Goal: Information Seeking & Learning: Learn about a topic

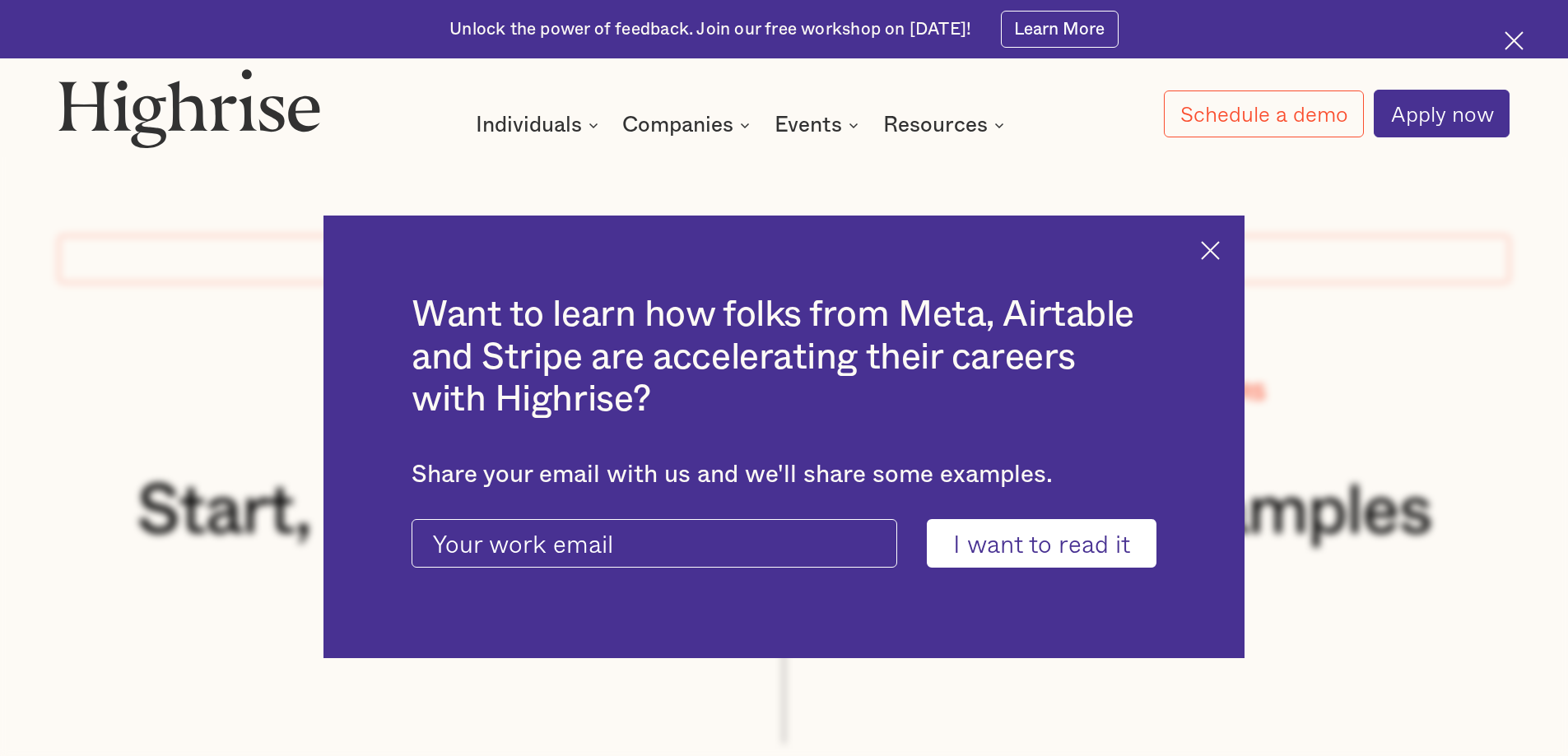
scroll to position [1824, 0]
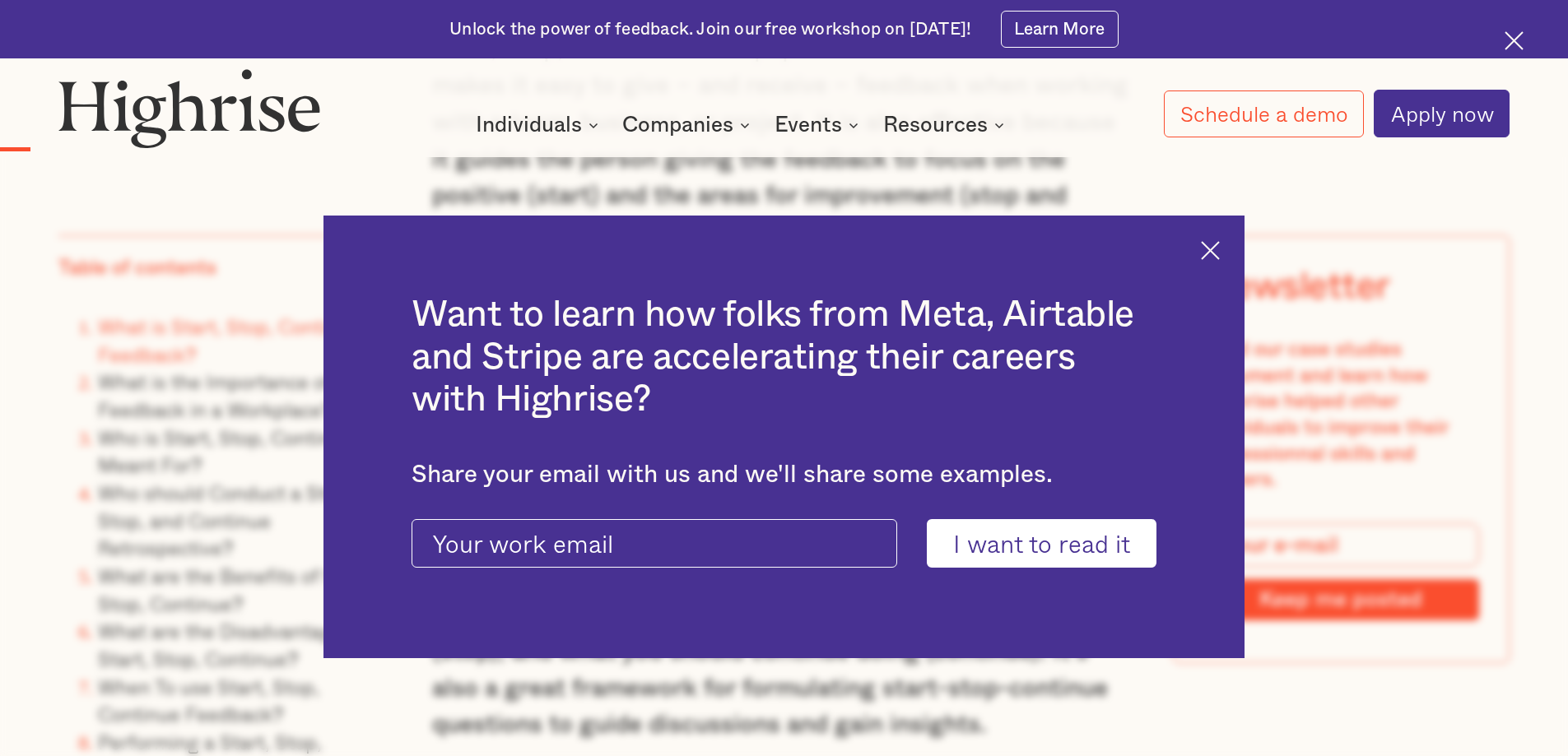
click at [1220, 236] on div "Want to learn how folks from Meta, Airtable and Stripe are accelerating their c…" at bounding box center [784, 437] width 922 height 444
click at [1220, 250] on img at bounding box center [1210, 250] width 19 height 19
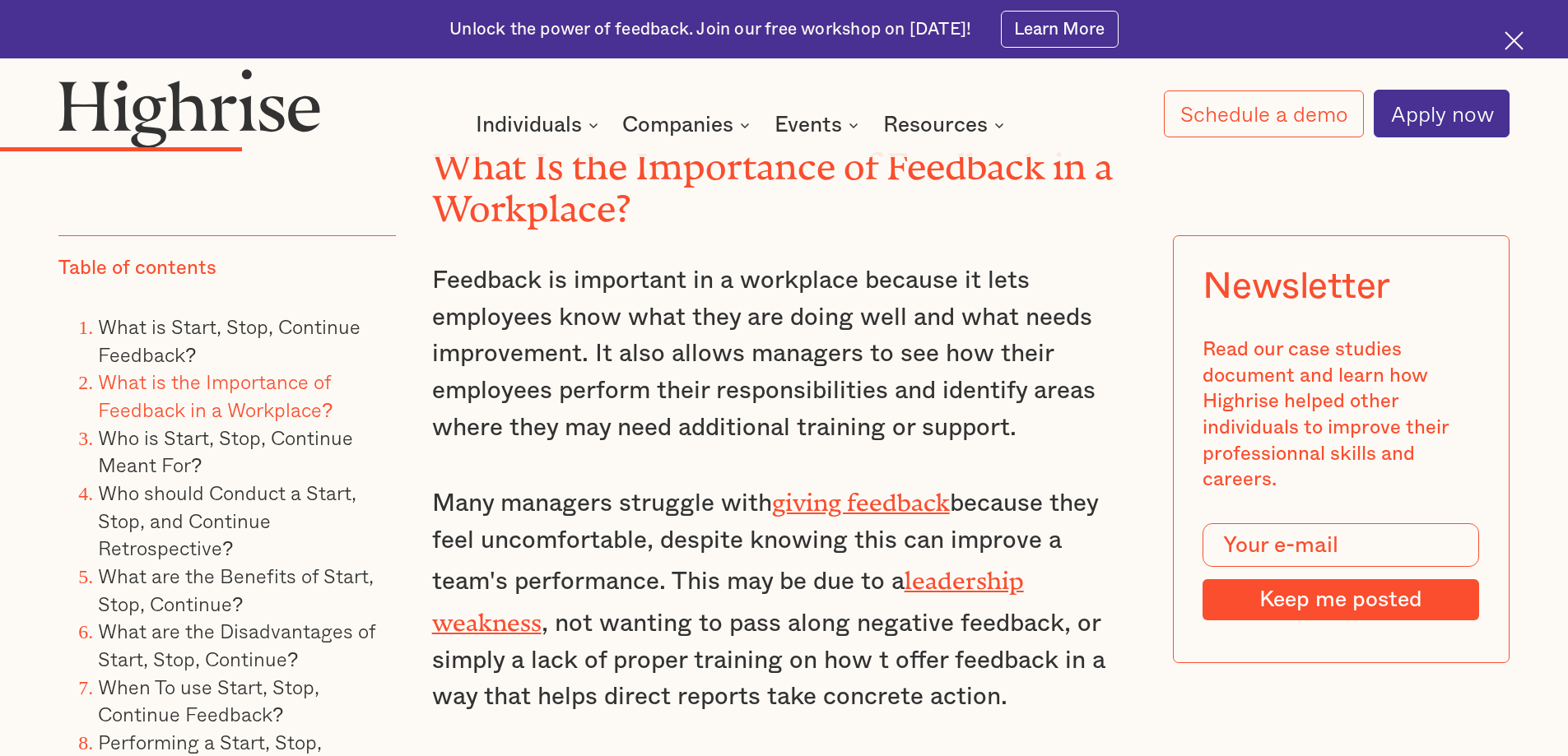
scroll to position [4292, 0]
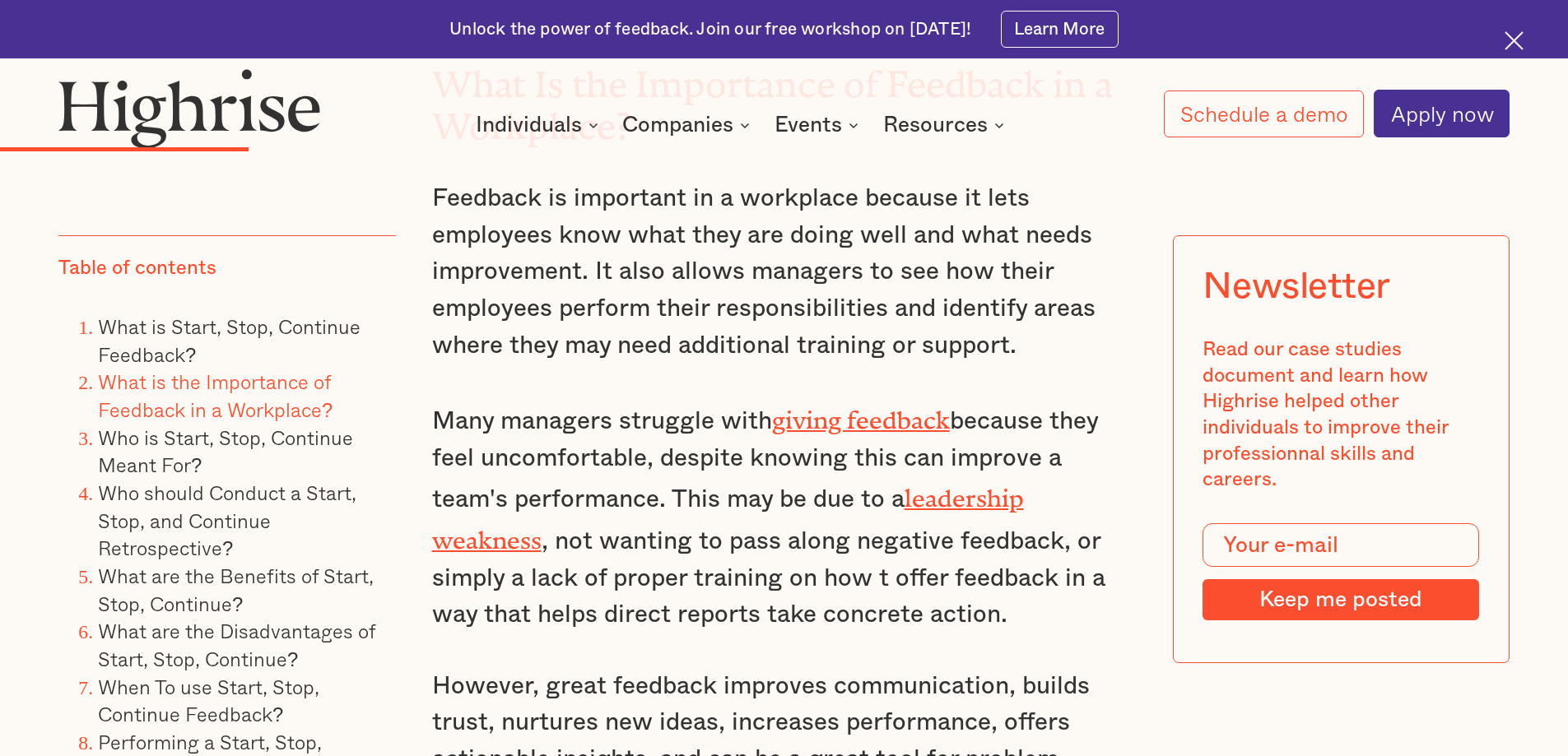
click at [984, 485] on link "leadership weakness" at bounding box center [728, 513] width 592 height 58
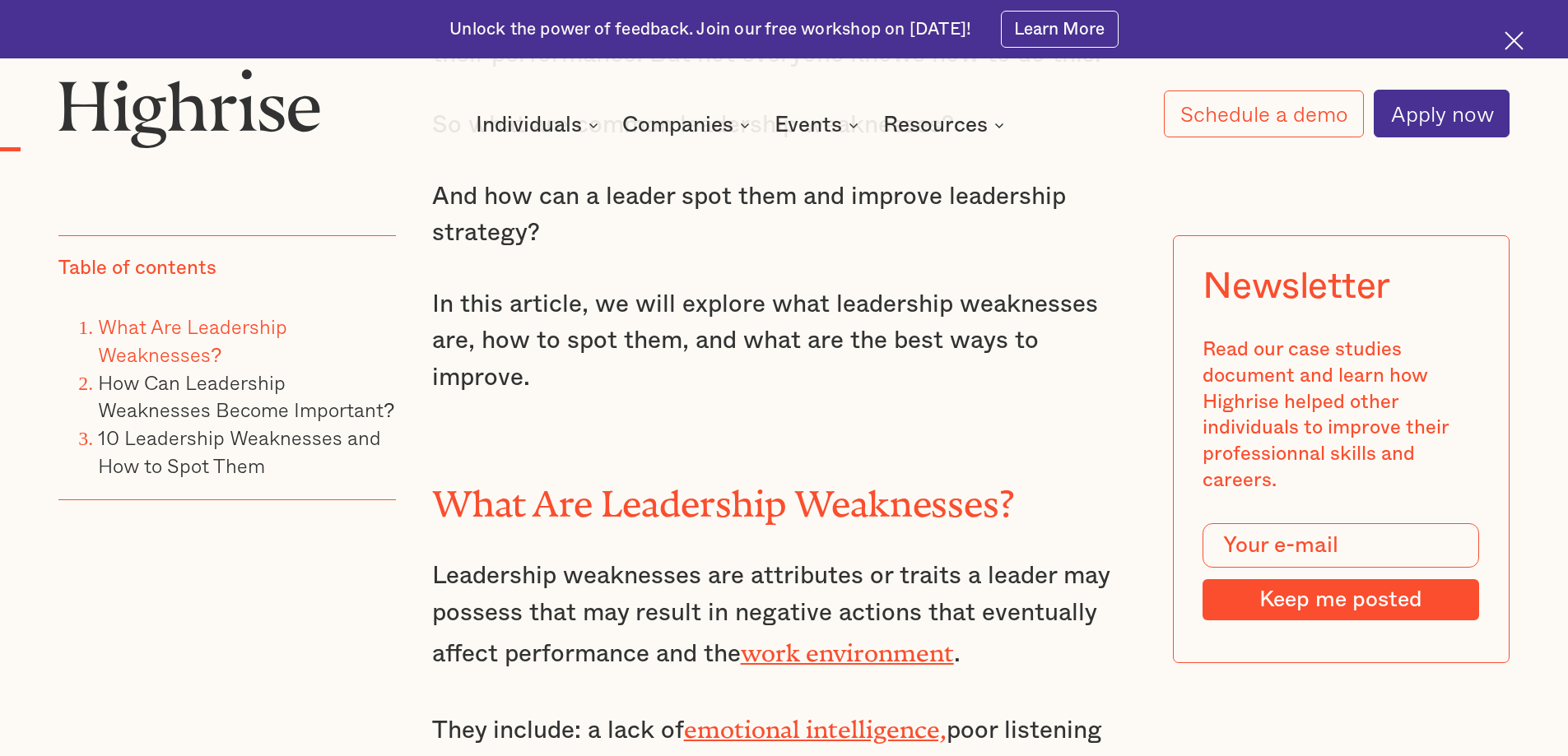
scroll to position [2221, 0]
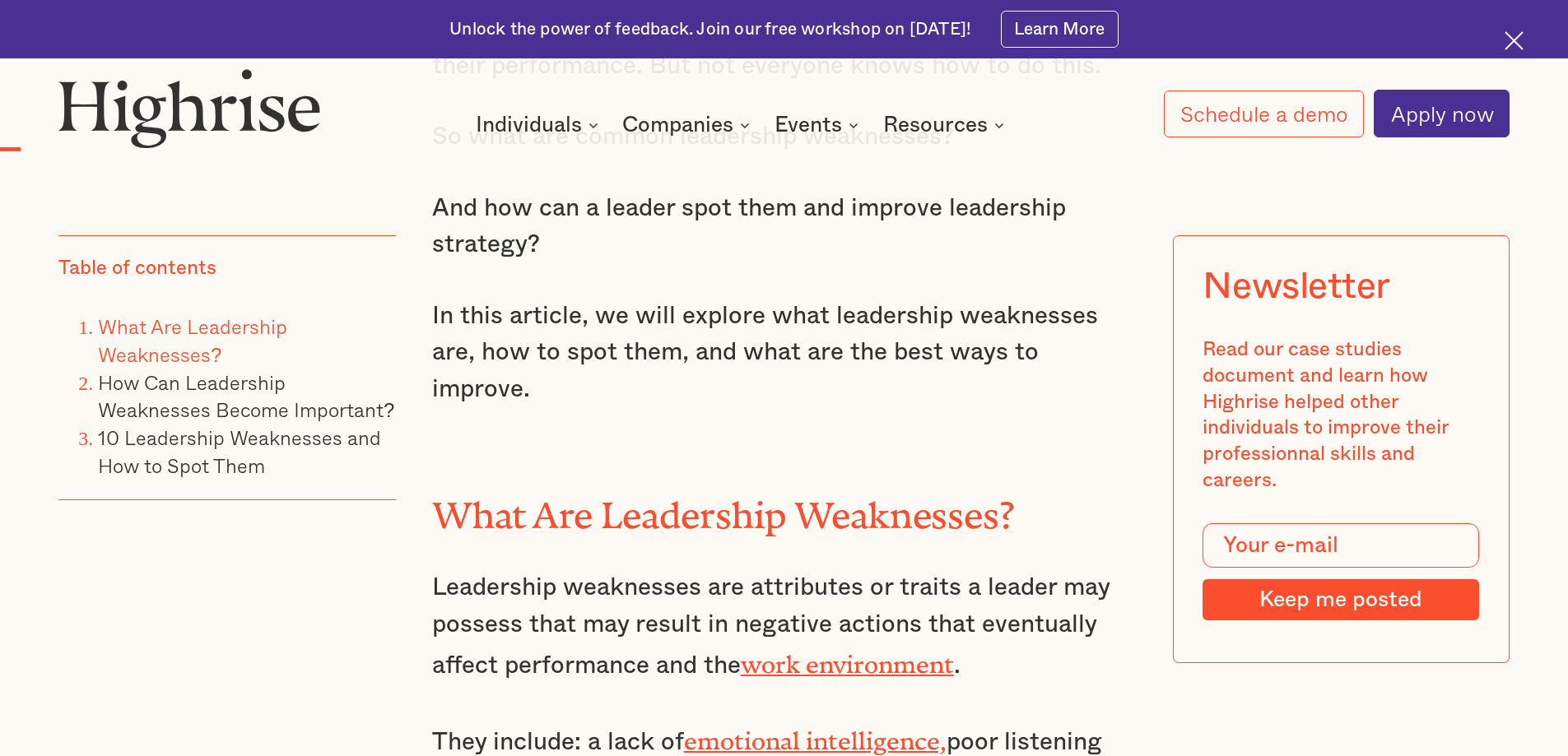
click at [927, 651] on link "work environment" at bounding box center [847, 658] width 214 height 16
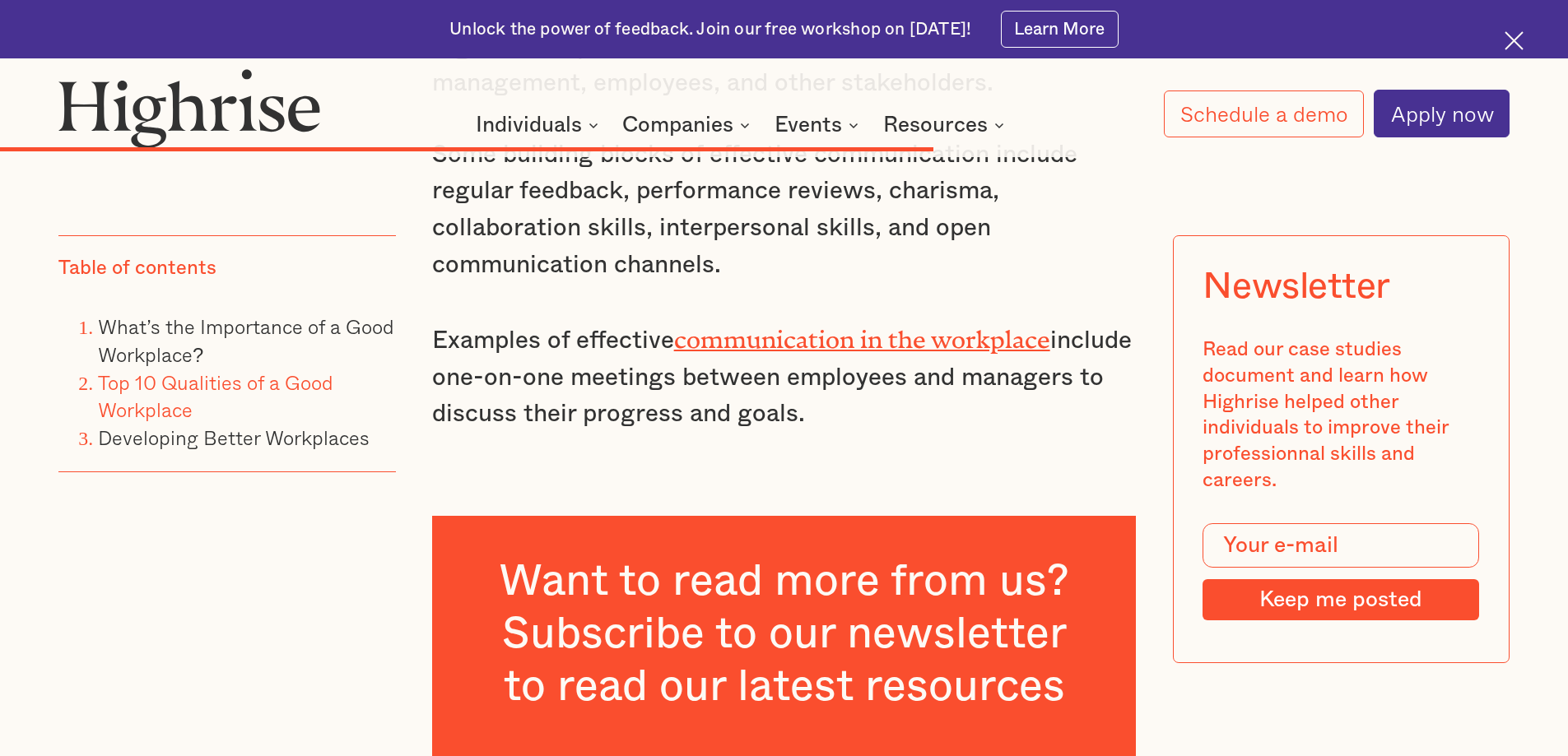
scroll to position [7816, 0]
